Goal: Book appointment/travel/reservation

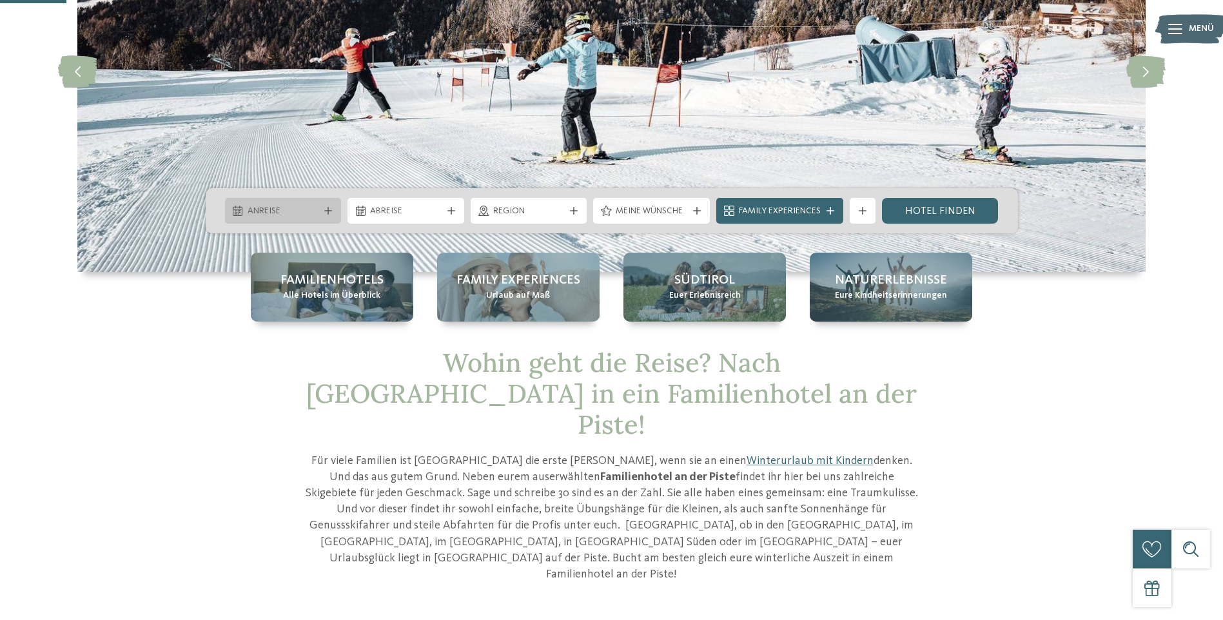
click at [310, 207] on span "Anreise" at bounding box center [284, 211] width 72 height 13
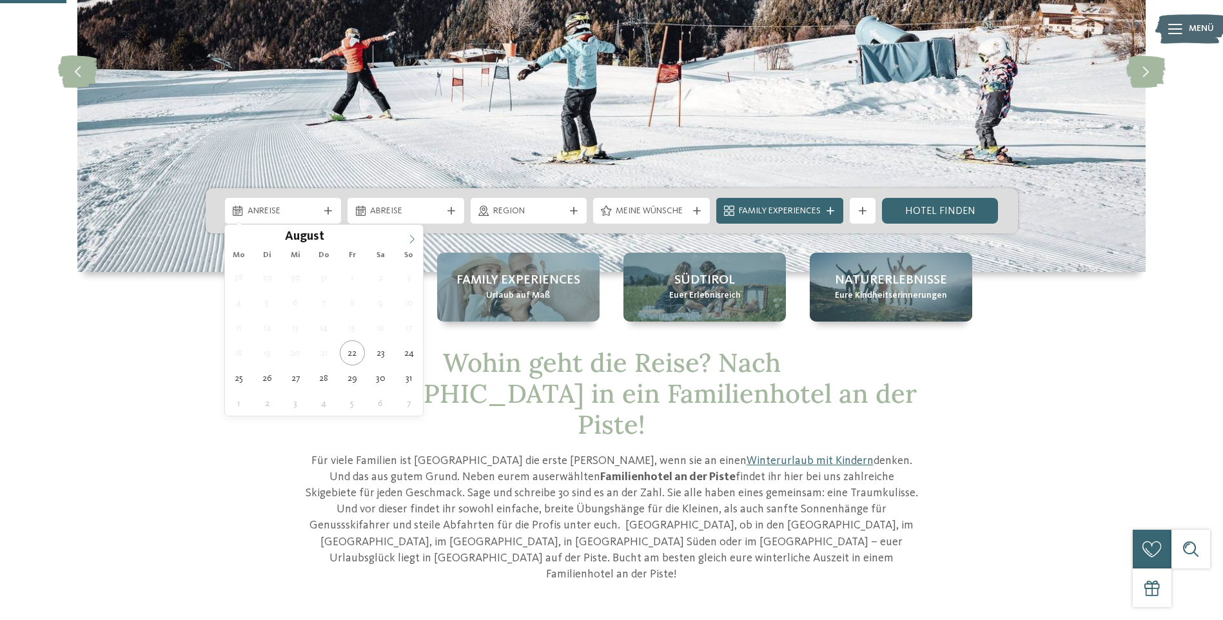
click at [411, 236] on icon at bounding box center [412, 239] width 5 height 8
type div "27.12.2025"
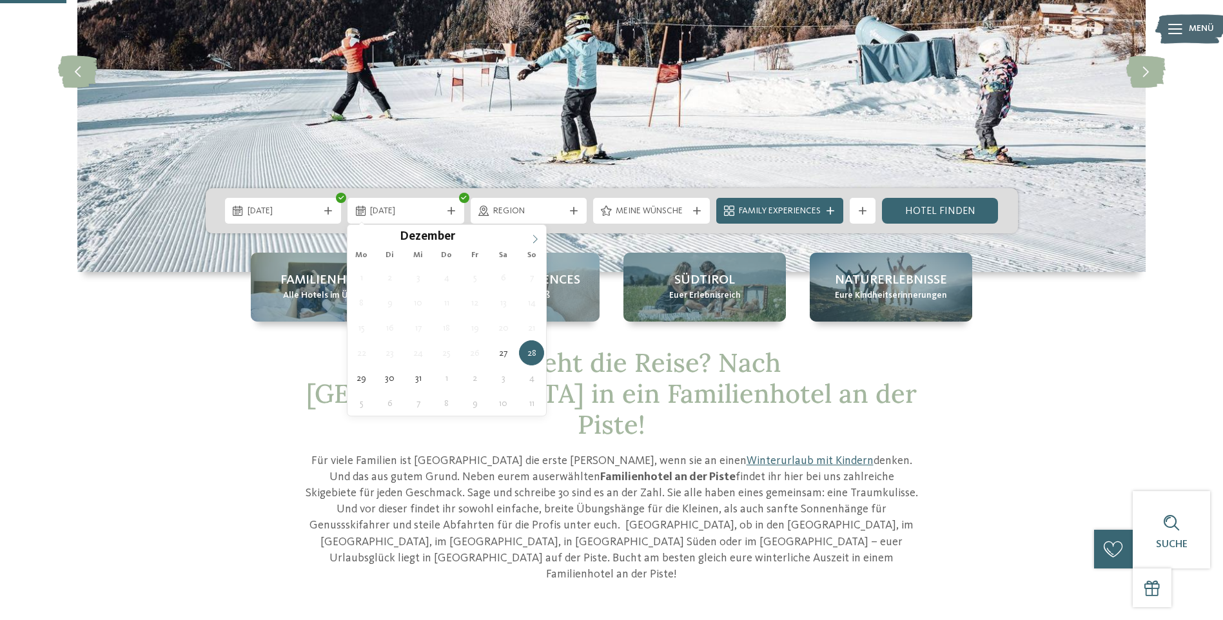
type input "****"
click at [533, 237] on icon at bounding box center [535, 239] width 9 height 9
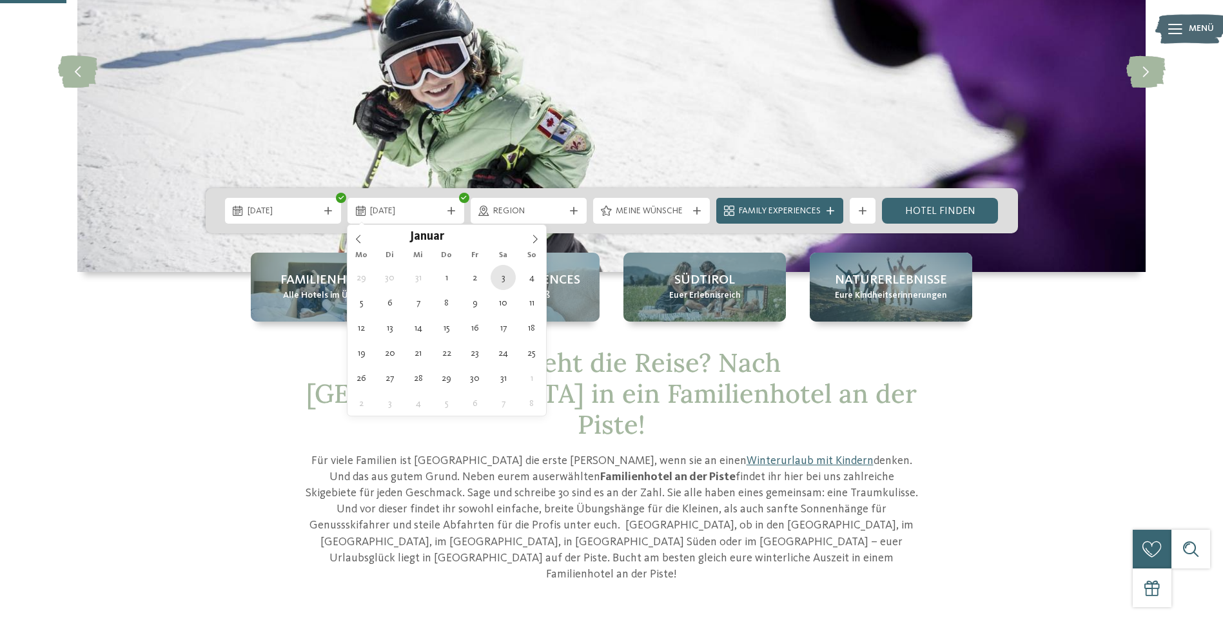
type div "03.01.2026"
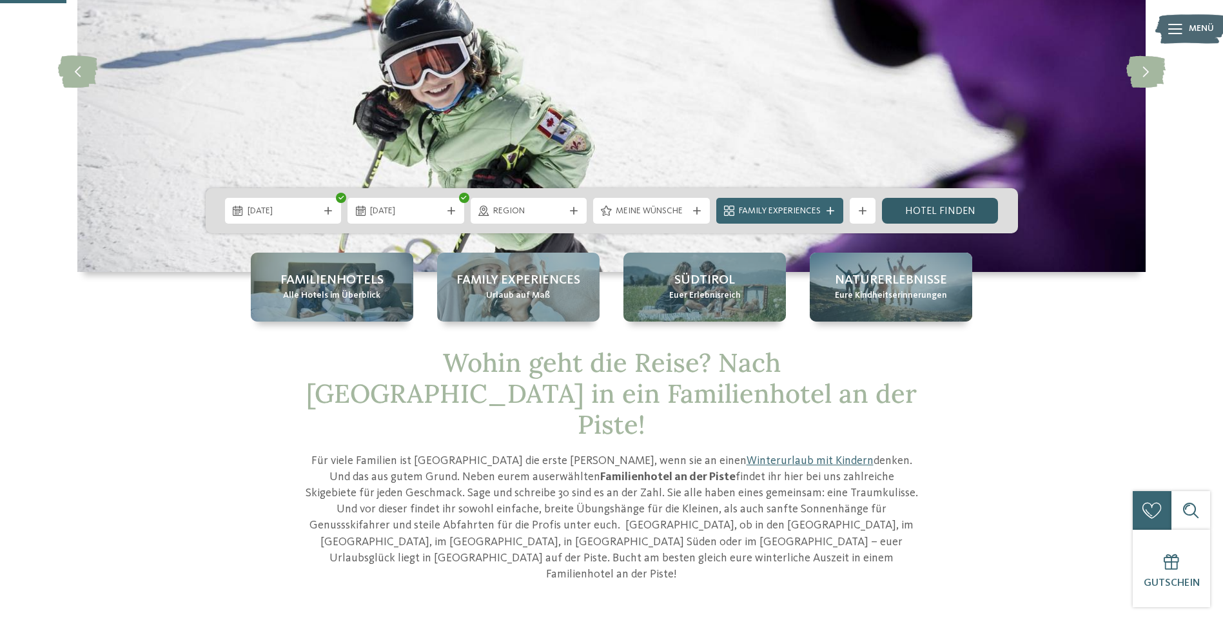
click at [956, 206] on link "Hotel finden" at bounding box center [940, 211] width 117 height 26
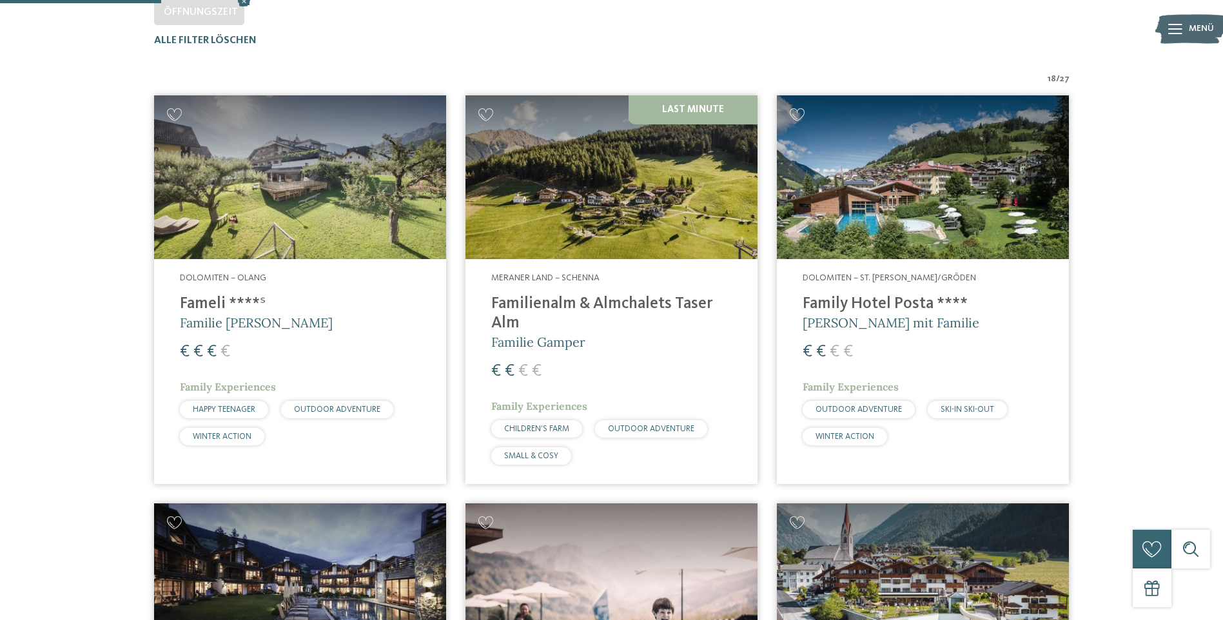
scroll to position [423, 0]
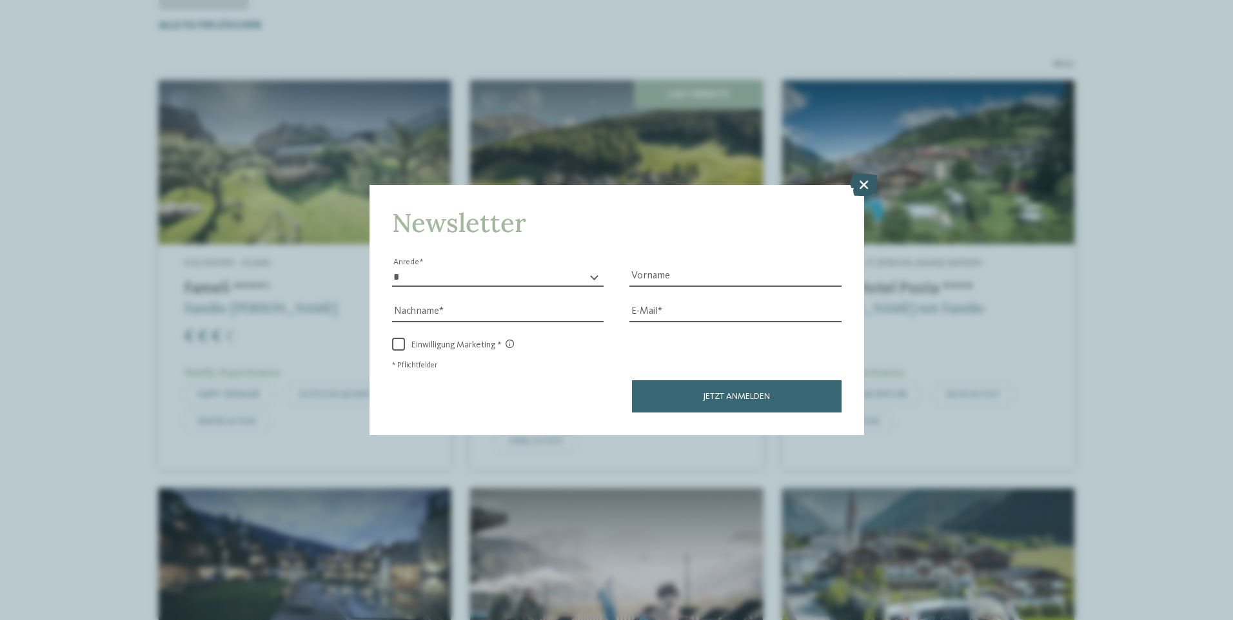
click at [860, 175] on icon at bounding box center [864, 184] width 28 height 23
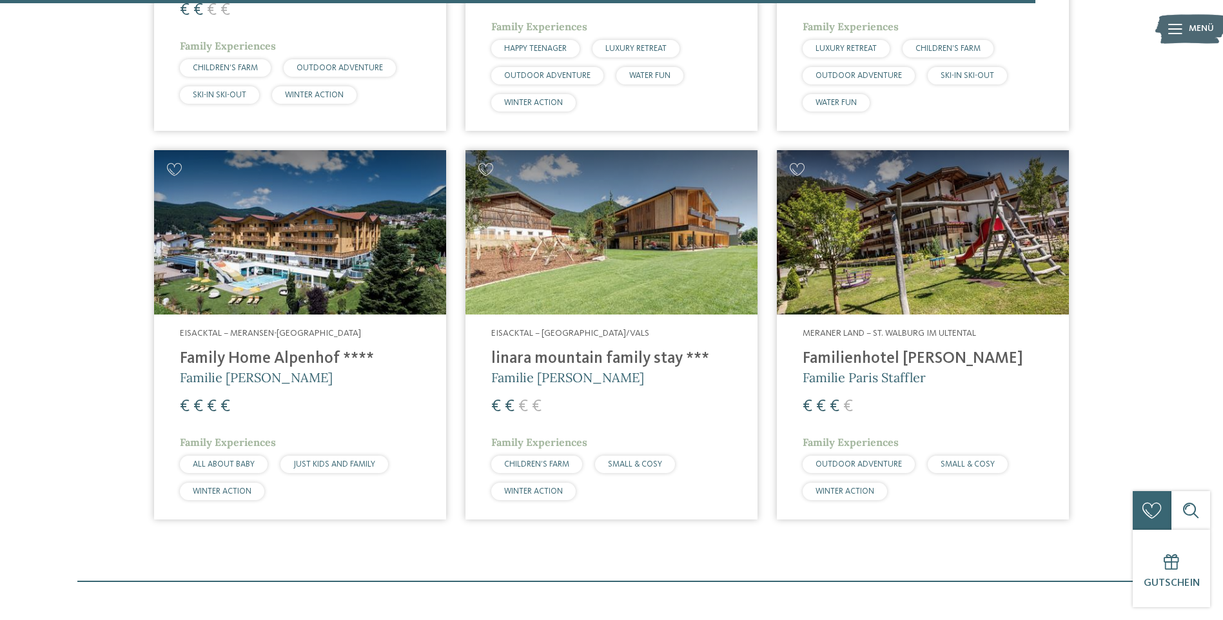
scroll to position [2745, 0]
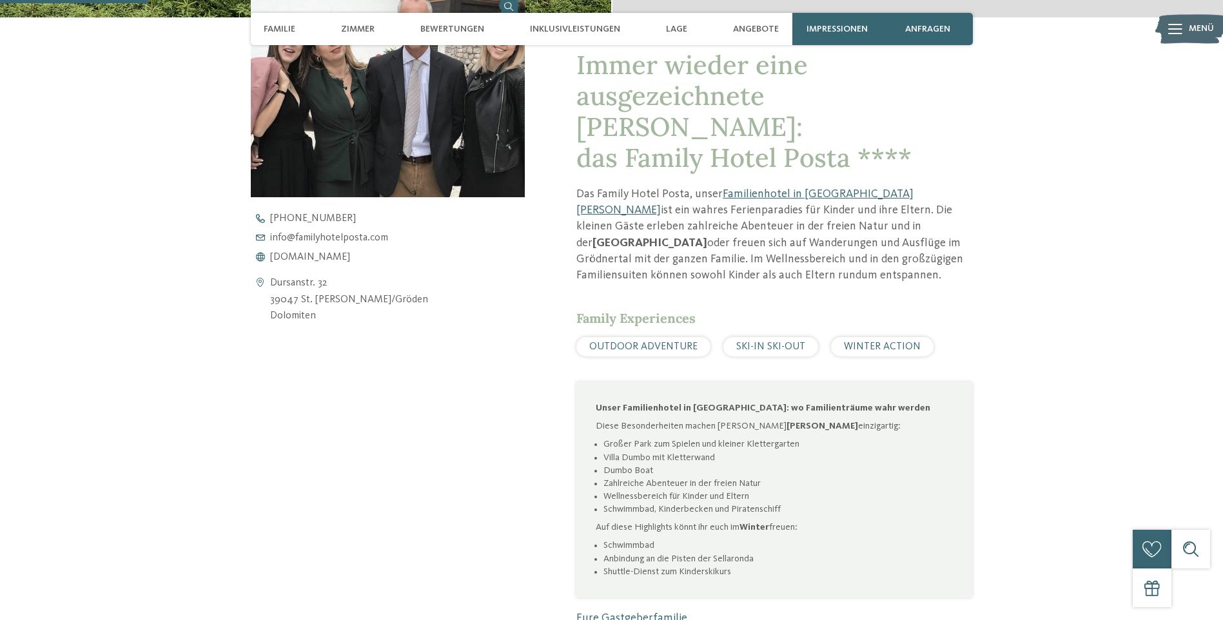
scroll to position [516, 0]
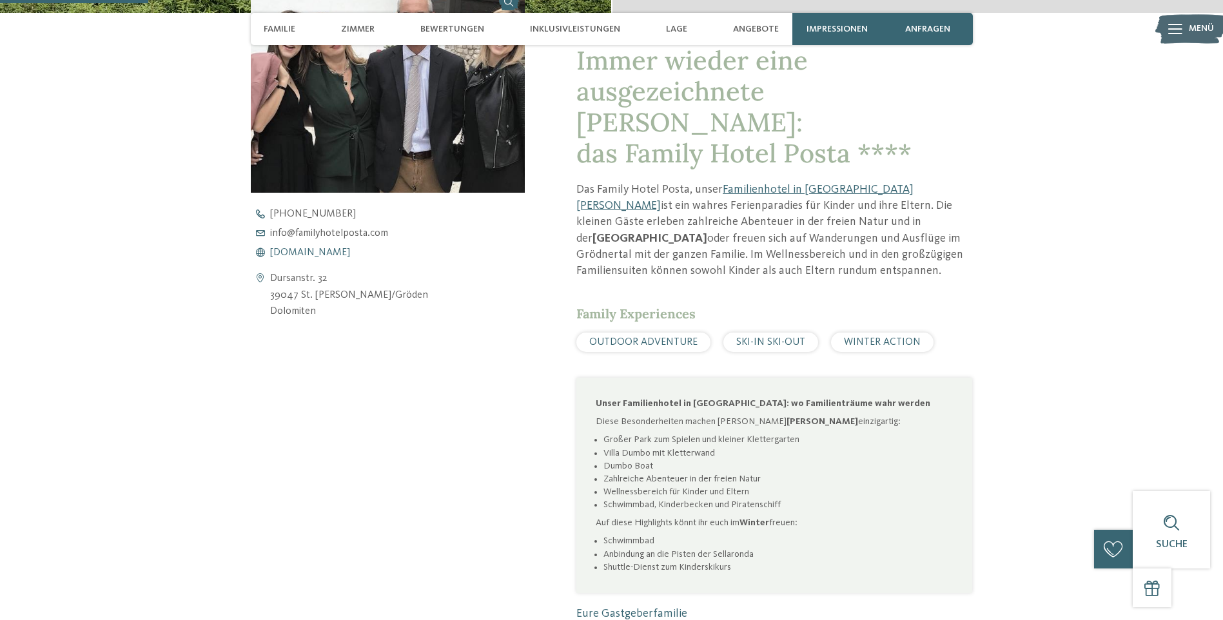
click at [350, 252] on span "www.familyhotelposta.com" at bounding box center [310, 253] width 80 height 10
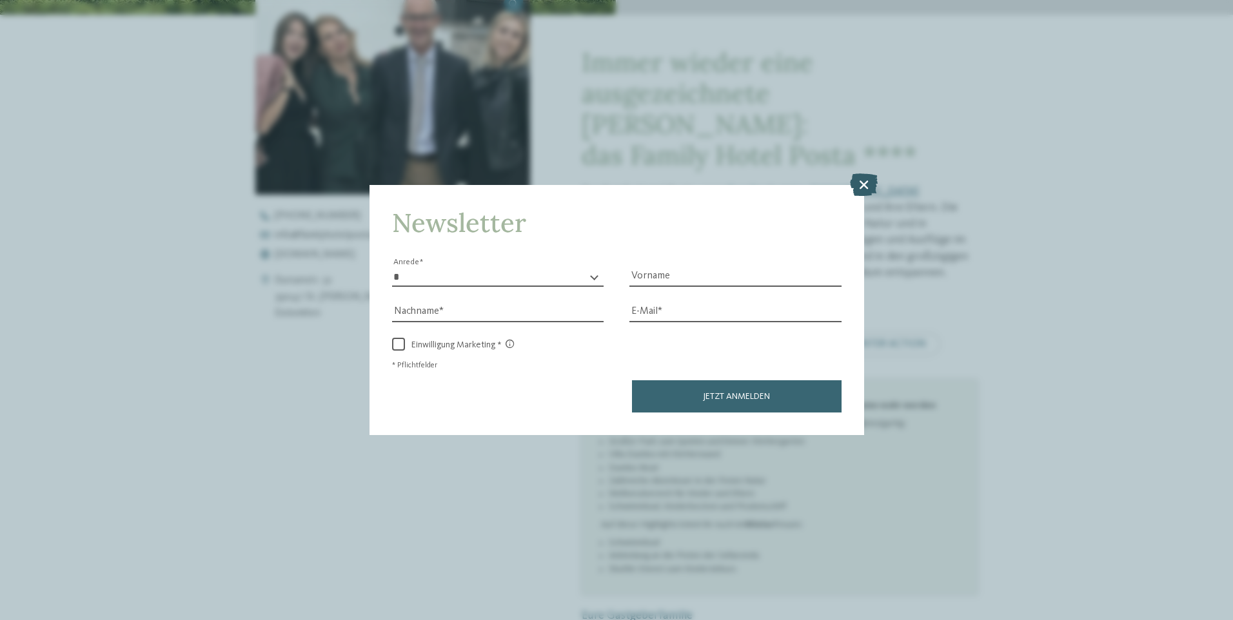
click at [859, 183] on icon at bounding box center [864, 184] width 28 height 23
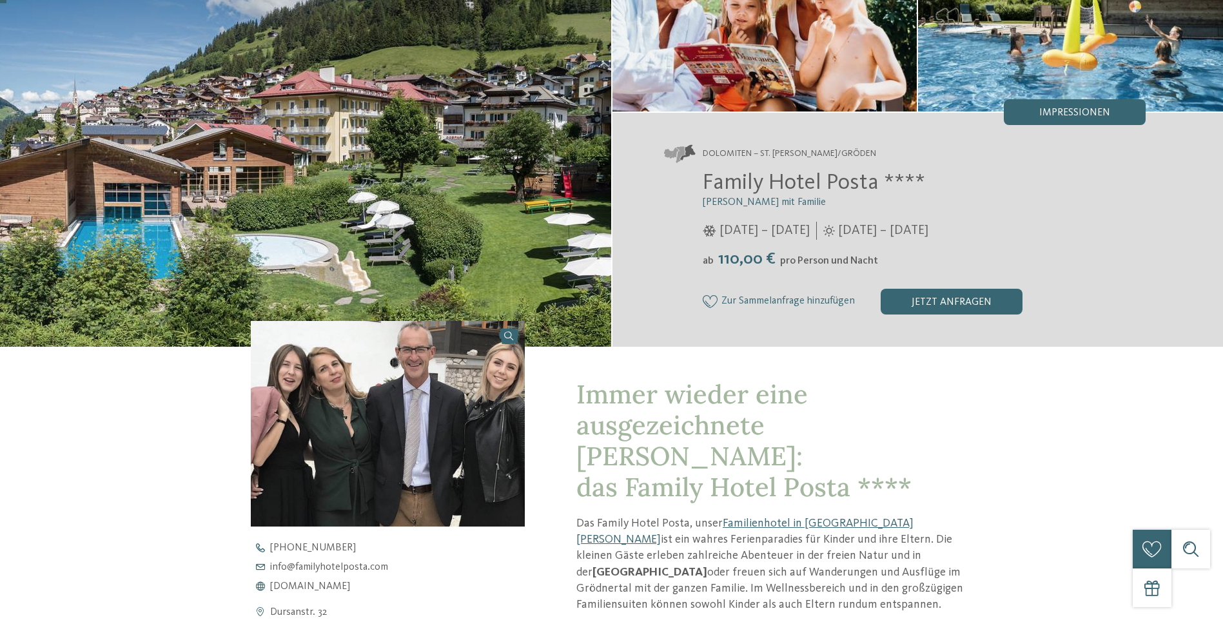
scroll to position [0, 0]
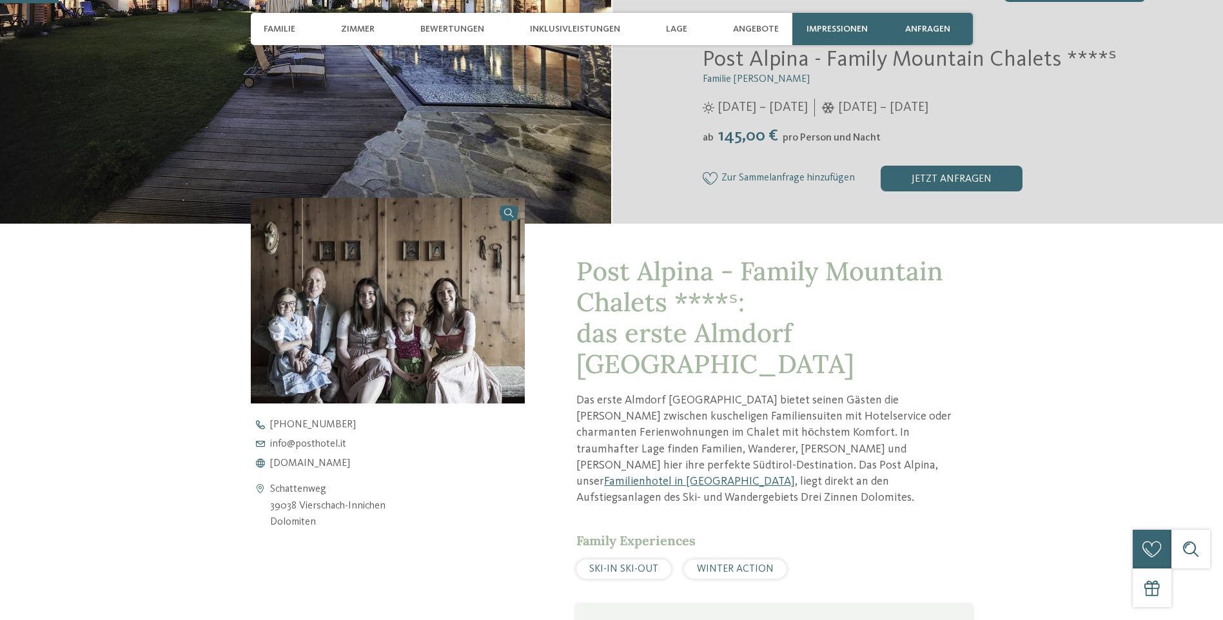
scroll to position [322, 0]
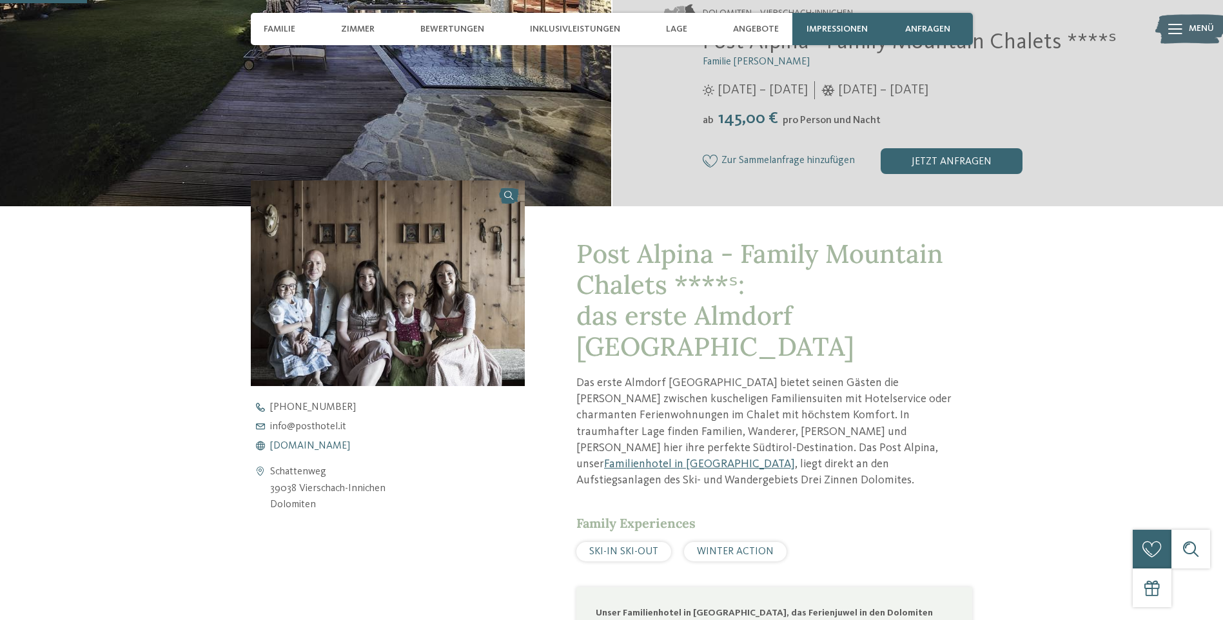
click at [323, 449] on span "www.postalpina.it" at bounding box center [310, 446] width 80 height 10
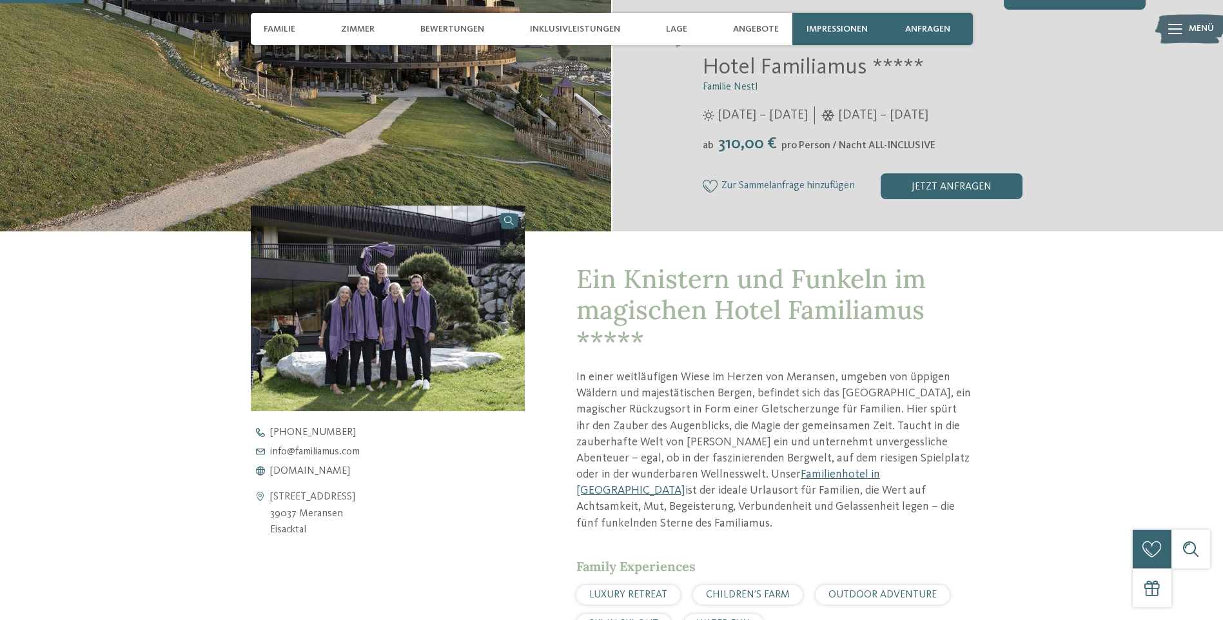
scroll to position [322, 0]
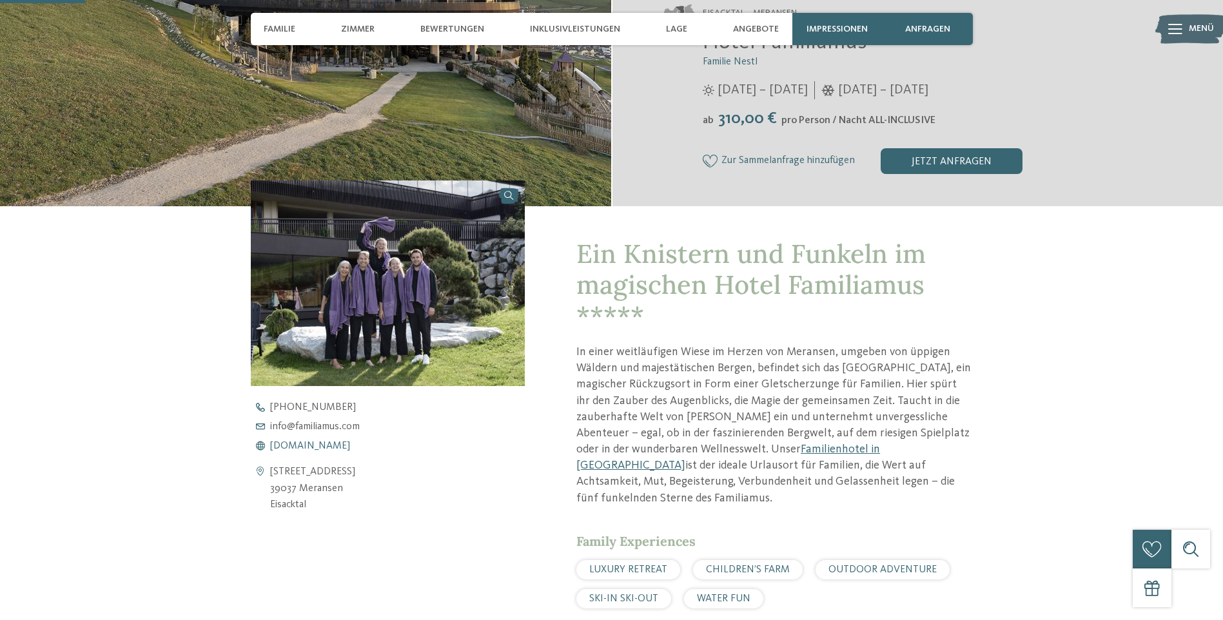
click at [332, 447] on span "www.familiamus.com" at bounding box center [310, 446] width 80 height 10
